Goal: Information Seeking & Learning: Understand process/instructions

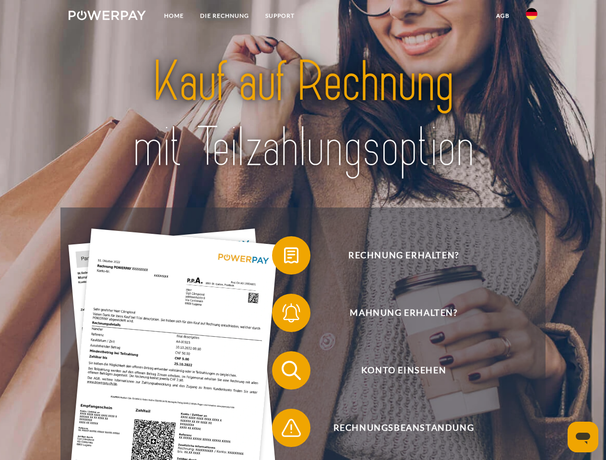
click at [107, 17] on img at bounding box center [107, 16] width 77 height 10
click at [531, 17] on img at bounding box center [532, 14] width 12 height 12
click at [502, 16] on link "agb" at bounding box center [503, 15] width 30 height 17
click at [284, 258] on span at bounding box center [277, 256] width 48 height 48
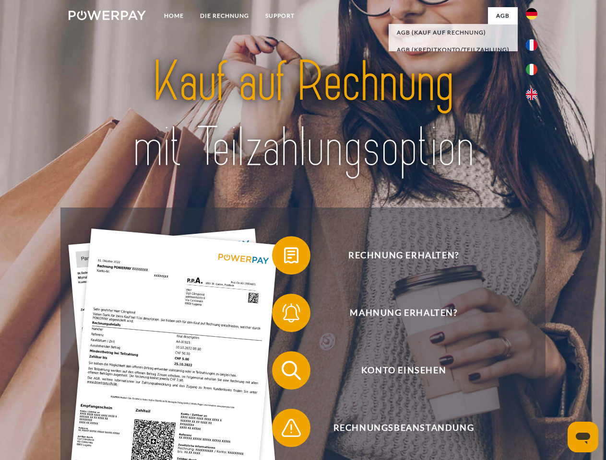
click at [284, 315] on span at bounding box center [277, 313] width 48 height 48
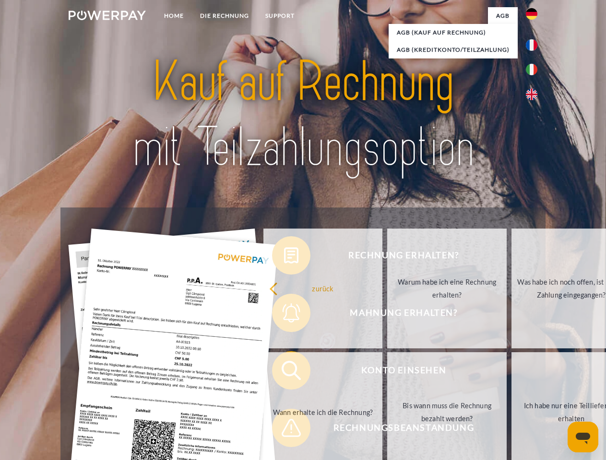
click at [387, 373] on link "Bis wann muss die Rechnung bezahlt werden?" at bounding box center [446, 413] width 119 height 120
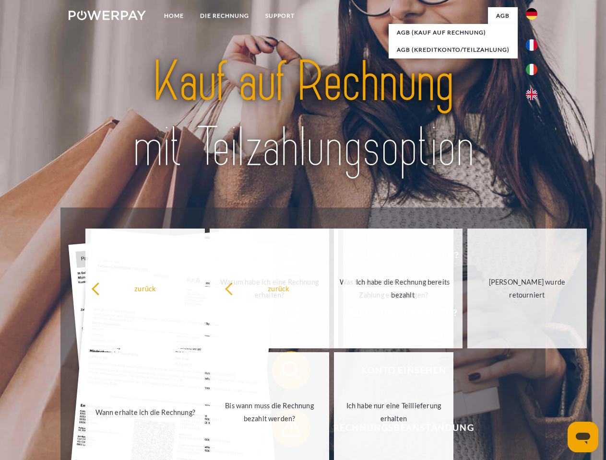
click at [284, 430] on span at bounding box center [277, 428] width 48 height 48
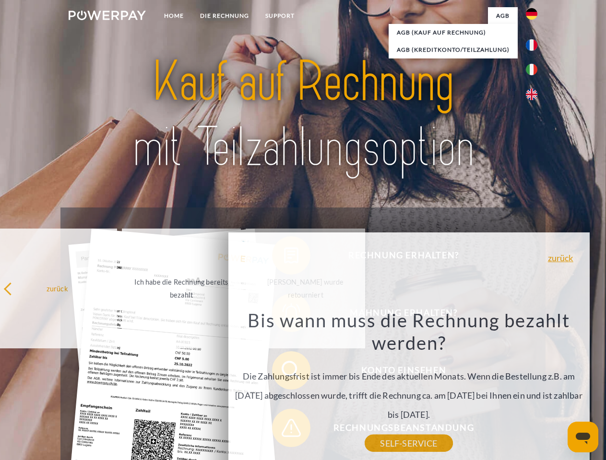
click at [583, 437] on icon "Messaging-Fenster öffnen" at bounding box center [583, 439] width 14 height 12
